Goal: Transaction & Acquisition: Purchase product/service

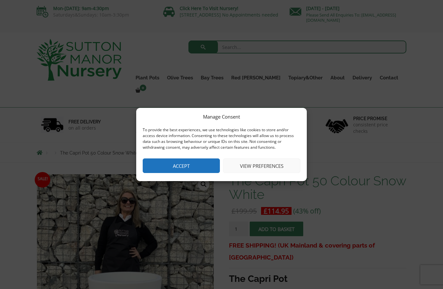
click at [201, 169] on button "Accept" at bounding box center [181, 166] width 77 height 15
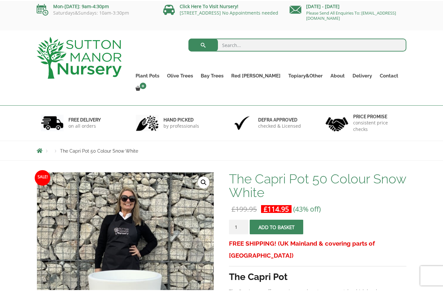
scroll to position [2, 0]
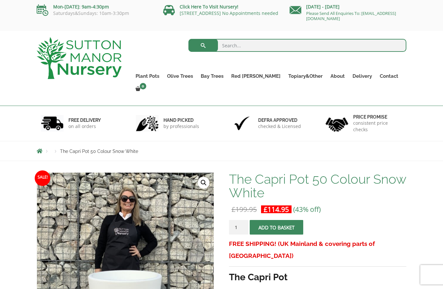
click at [221, 109] on div "hand picked by professionals" at bounding box center [174, 123] width 95 height 35
click at [243, 43] on input "search" at bounding box center [297, 45] width 218 height 13
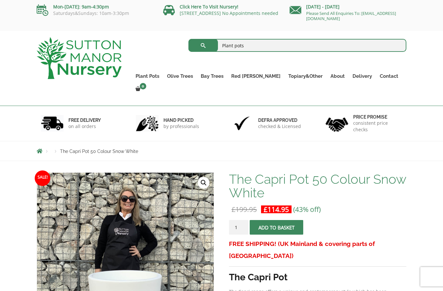
type input "Plant pots"
click at [203, 45] on button "submit" at bounding box center [203, 45] width 30 height 13
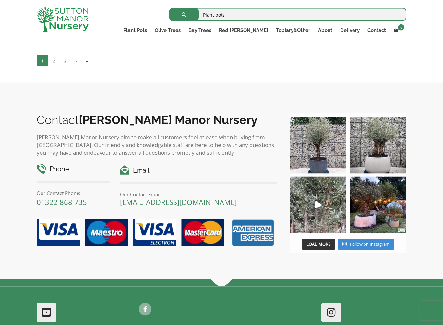
scroll to position [1913, 0]
click at [53, 66] on link "2" at bounding box center [53, 60] width 11 height 11
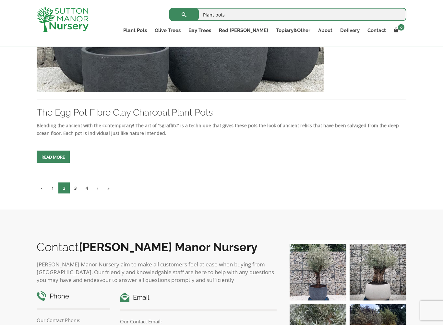
scroll to position [1794, 0]
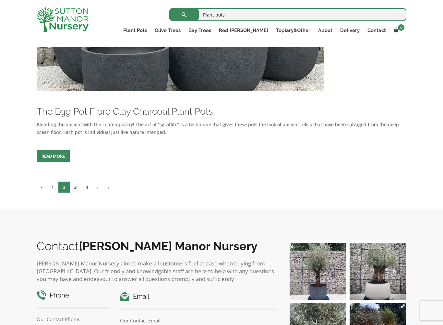
click at [81, 193] on link "3" at bounding box center [75, 187] width 11 height 11
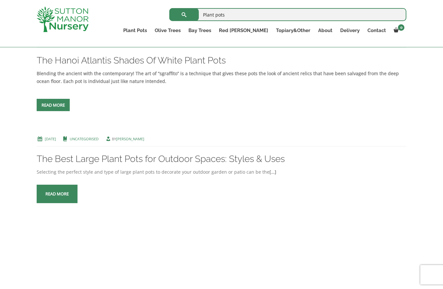
scroll to position [1911, 0]
